Goal: Obtain resource: Download file/media

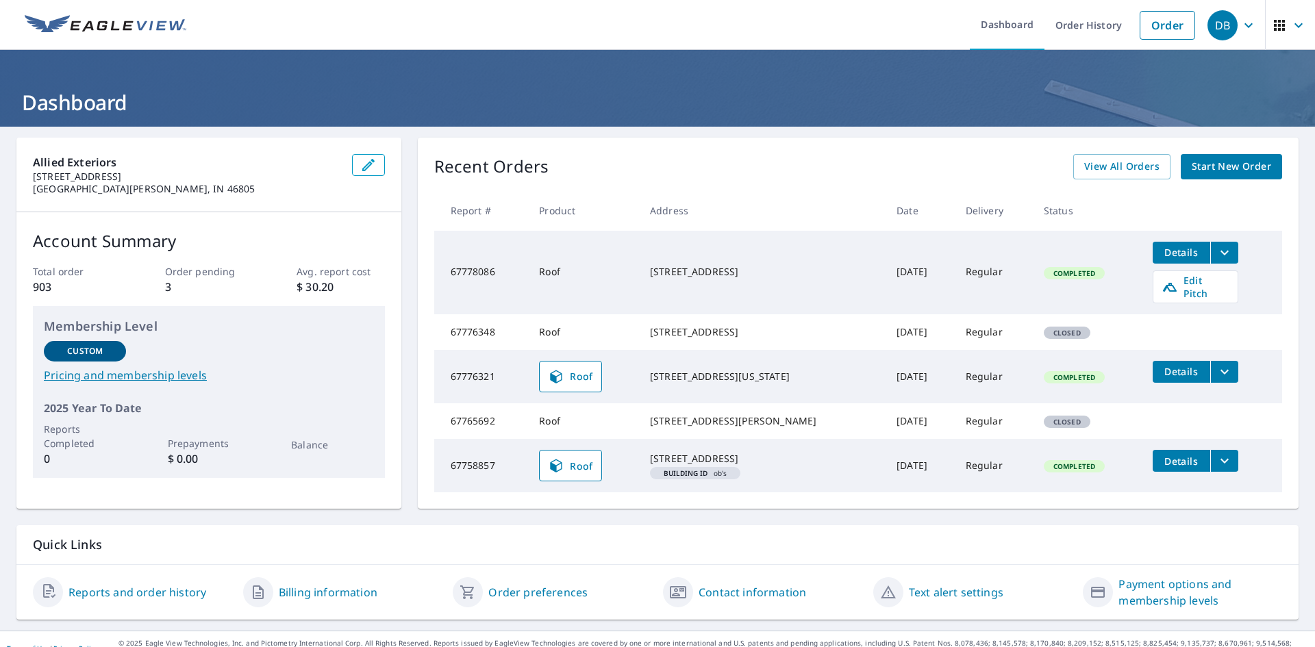
click at [1216, 373] on icon "filesDropdownBtn-67776321" at bounding box center [1224, 372] width 16 height 16
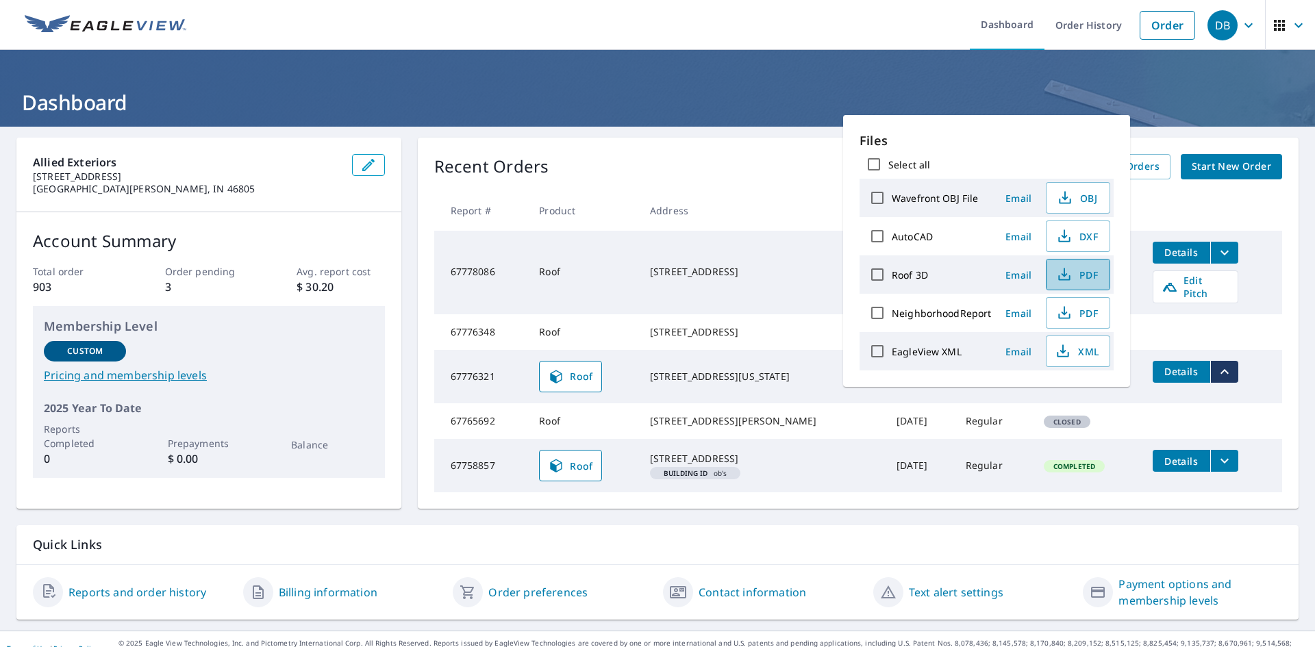
click at [1095, 280] on span "PDF" at bounding box center [1077, 274] width 44 height 16
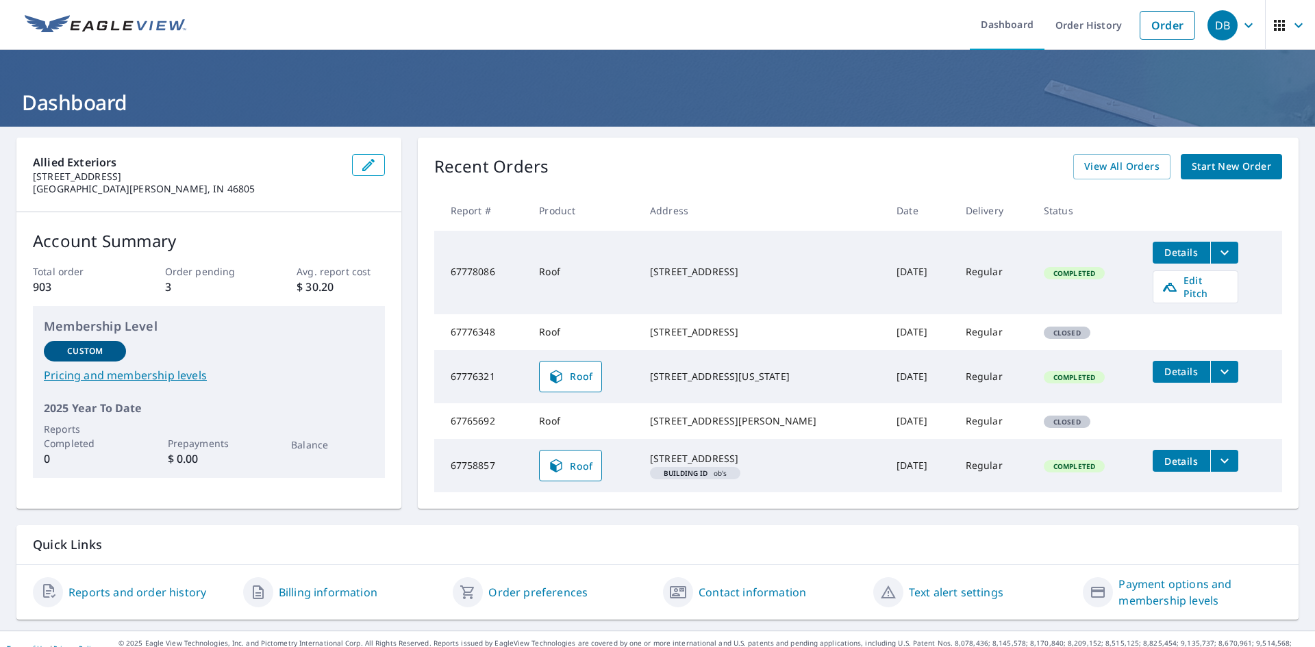
click at [1139, 329] on tr "67776348 Roof [STREET_ADDRESS] [DATE] Regular Closed" at bounding box center [858, 332] width 848 height 36
click at [1139, 329] on tr "67776348 Roof 600 E 13th St Rochester, IN 46975 Oct 08, 2025 Regular Closed" at bounding box center [858, 332] width 848 height 36
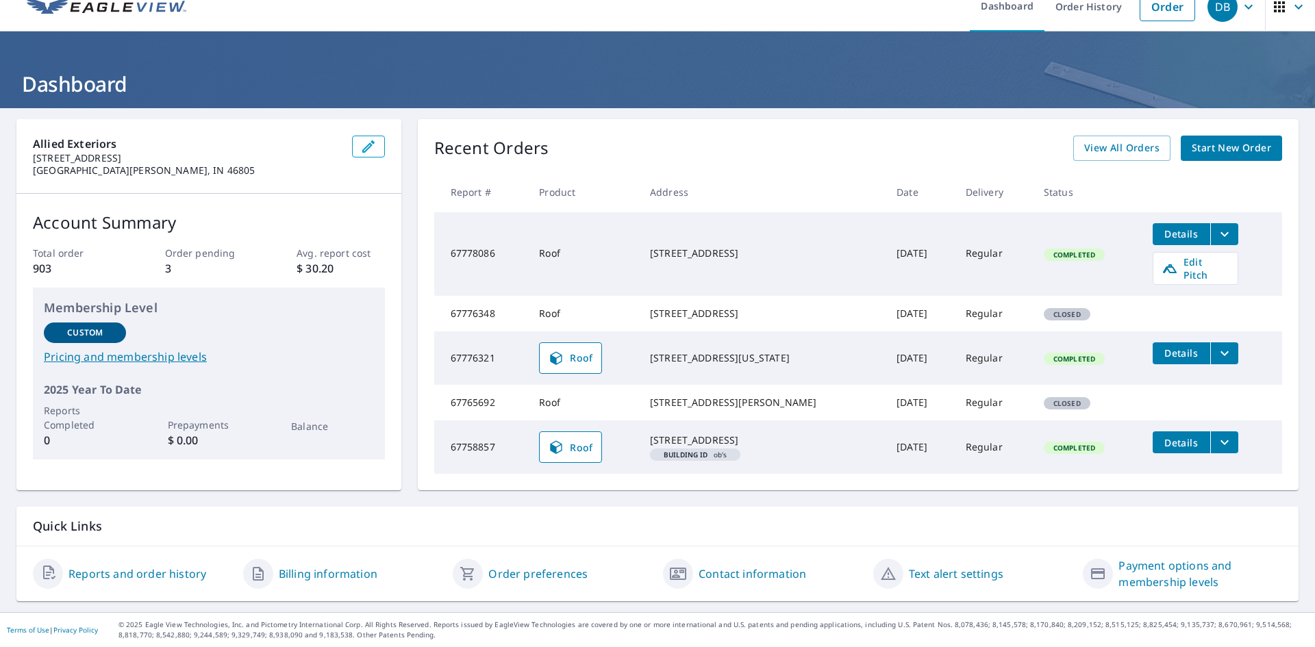
click at [458, 387] on td "67765692" at bounding box center [481, 403] width 94 height 36
click at [1123, 140] on span "View All Orders" at bounding box center [1121, 148] width 75 height 17
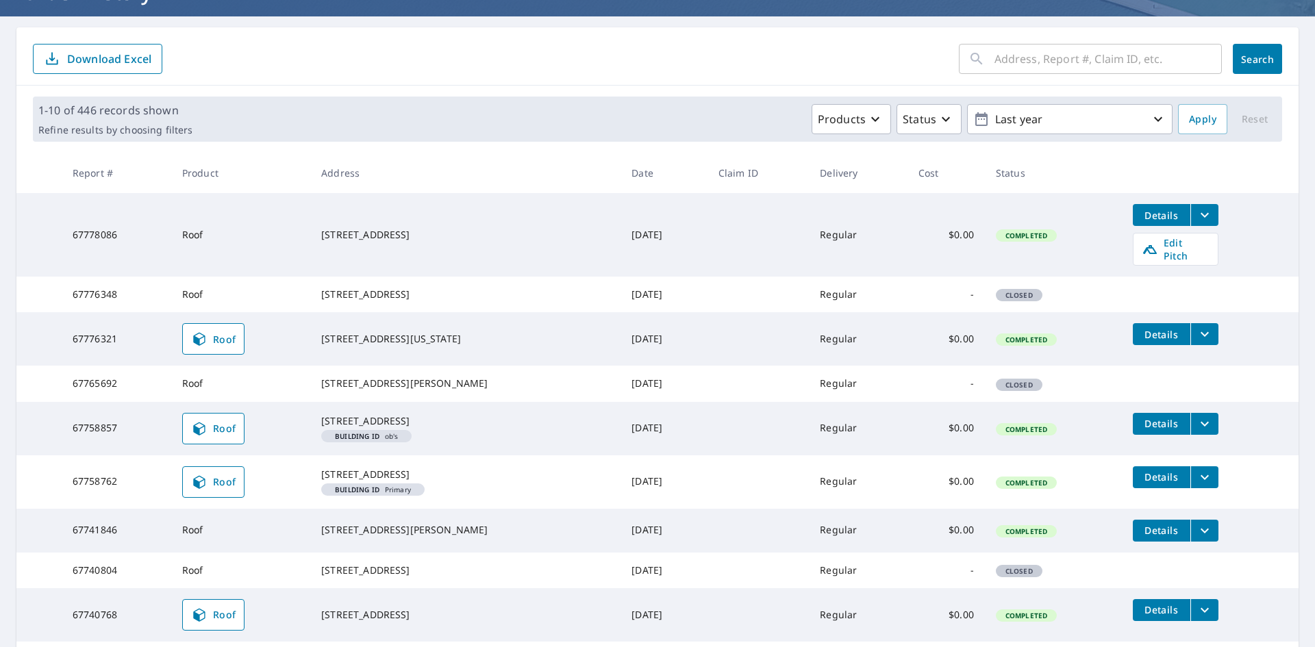
scroll to position [110, 0]
